Goal: Information Seeking & Learning: Learn about a topic

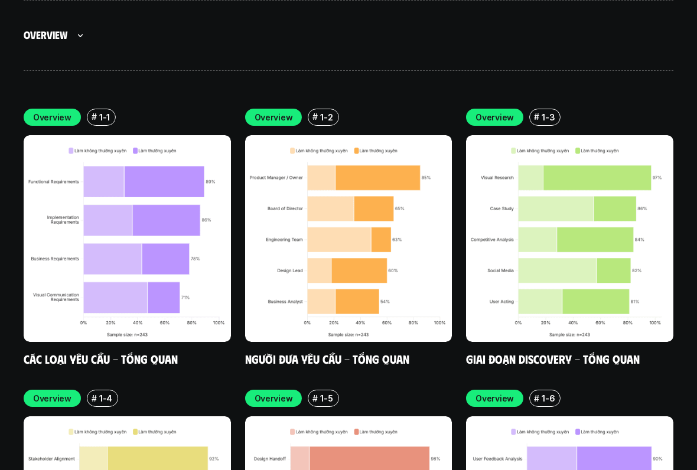
scroll to position [3441, 0]
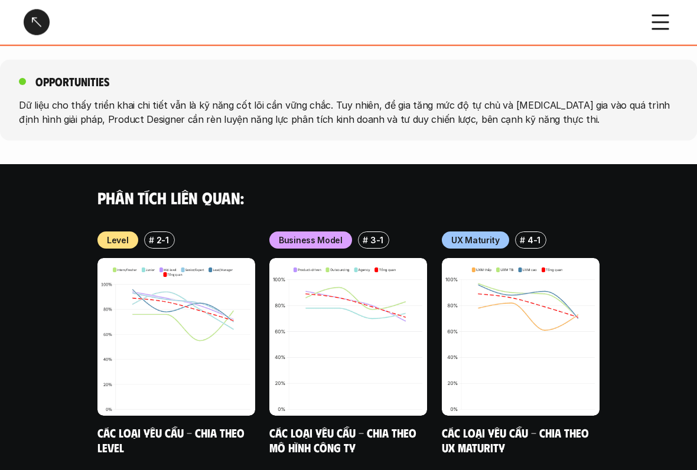
scroll to position [1291, 0]
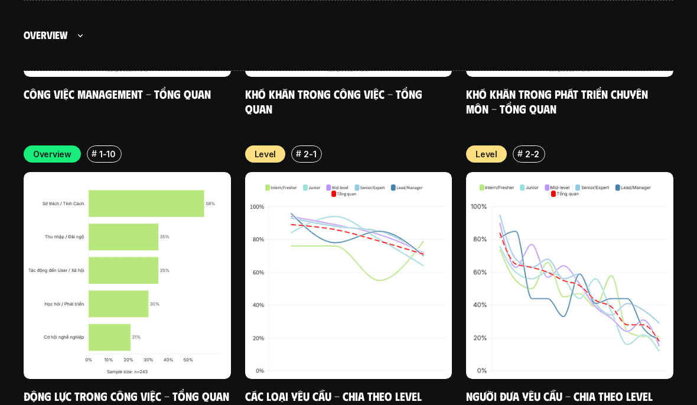
scroll to position [4218, 0]
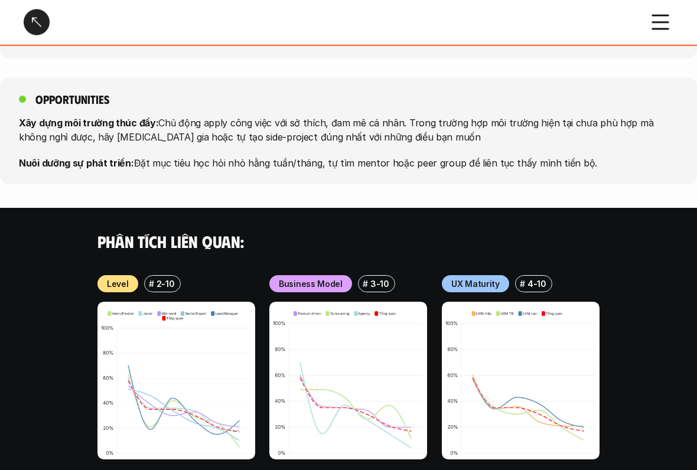
scroll to position [1256, 0]
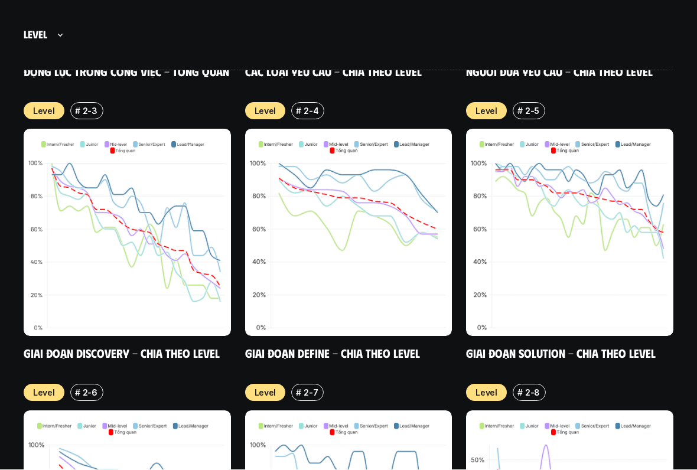
scroll to position [4608, 0]
click at [162, 404] on html "p h ư ơ n g p h á p Scroll to explore Kết quả nghiên cứu phạm vi công việc của …" at bounding box center [348, 14] width 697 height 9245
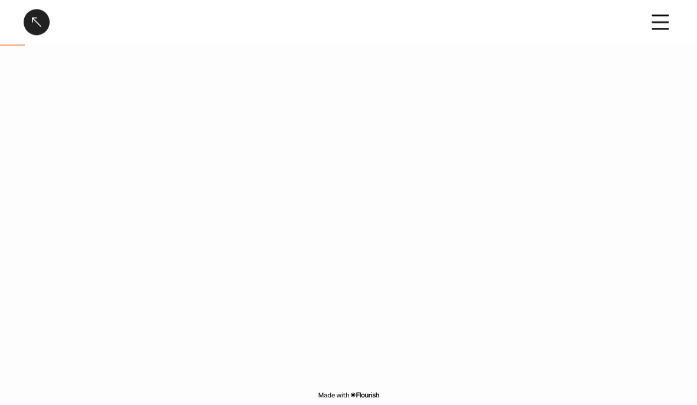
scroll to position [163, 0]
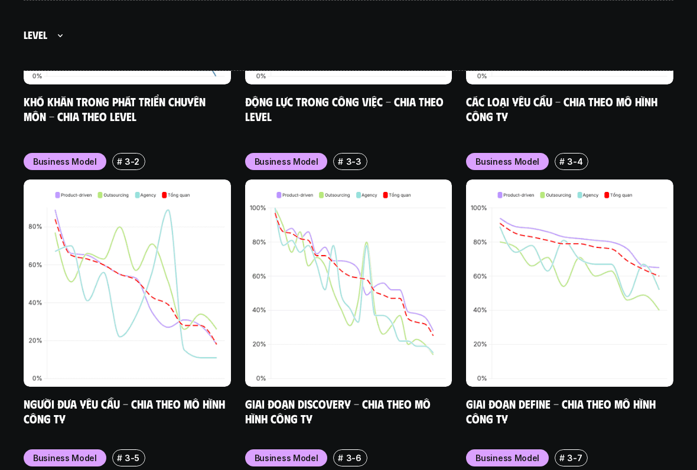
scroll to position [5439, 0]
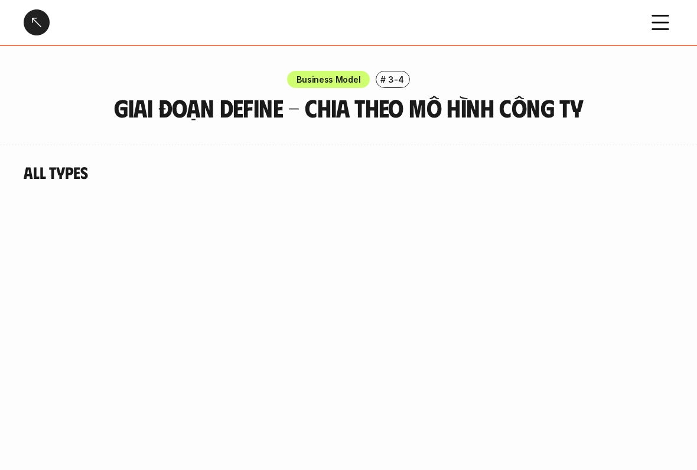
scroll to position [4, 0]
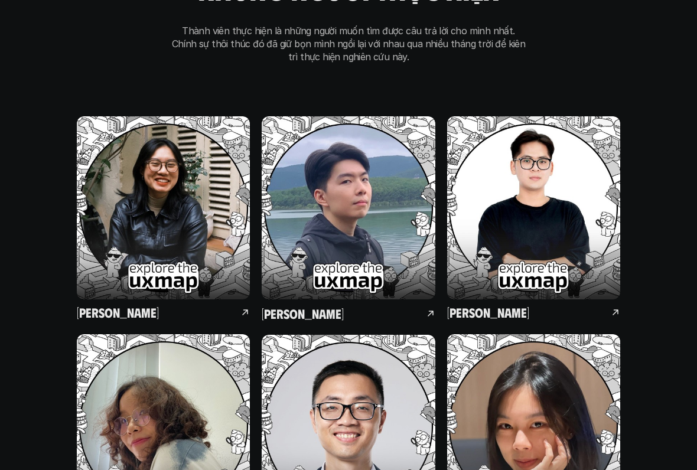
scroll to position [7818, 0]
click at [295, 305] on h5 "[PERSON_NAME]" at bounding box center [303, 313] width 82 height 17
click at [291, 305] on h5 "[PERSON_NAME]" at bounding box center [303, 313] width 82 height 17
click at [350, 190] on img at bounding box center [348, 207] width 173 height 183
click at [439, 239] on div "[PERSON_NAME] ông giáo tiến sơn" at bounding box center [349, 436] width 544 height 640
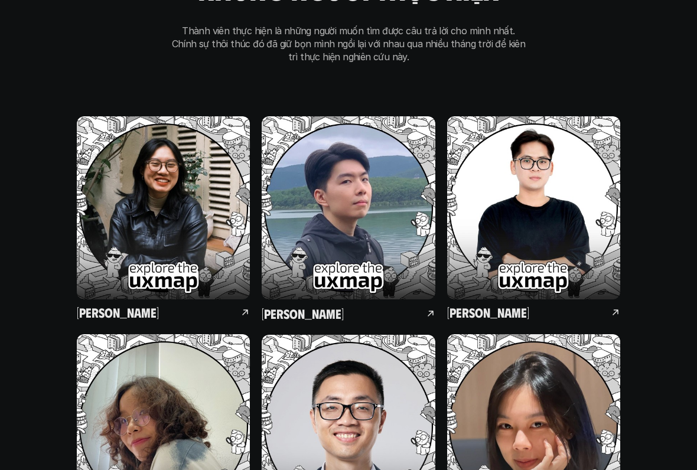
click at [424, 305] on div "[PERSON_NAME]" at bounding box center [348, 313] width 173 height 17
click at [385, 151] on img at bounding box center [348, 207] width 173 height 183
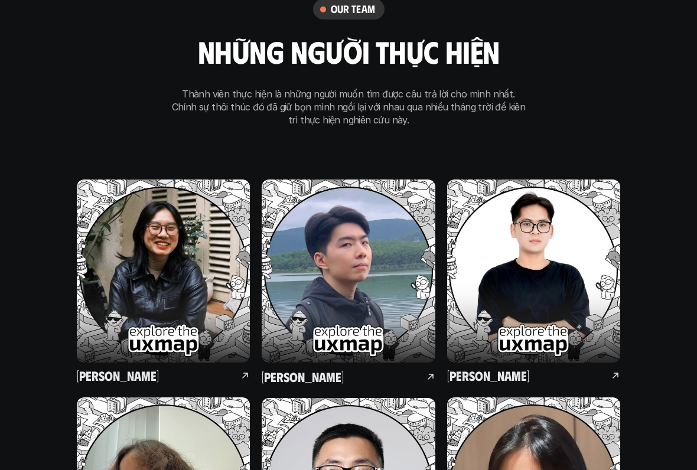
scroll to position [7758, 0]
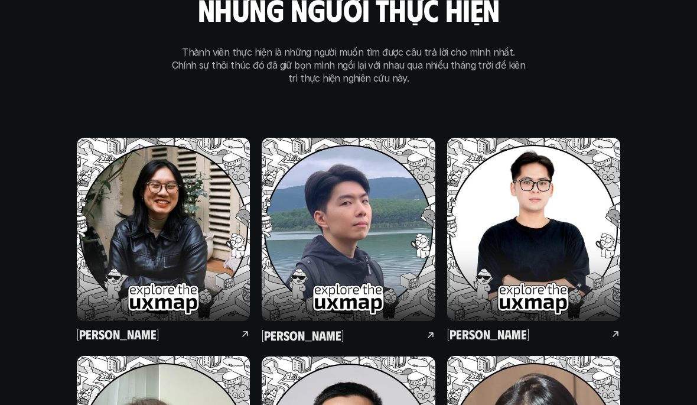
scroll to position [7726, 0]
